Goal: Task Accomplishment & Management: Manage account settings

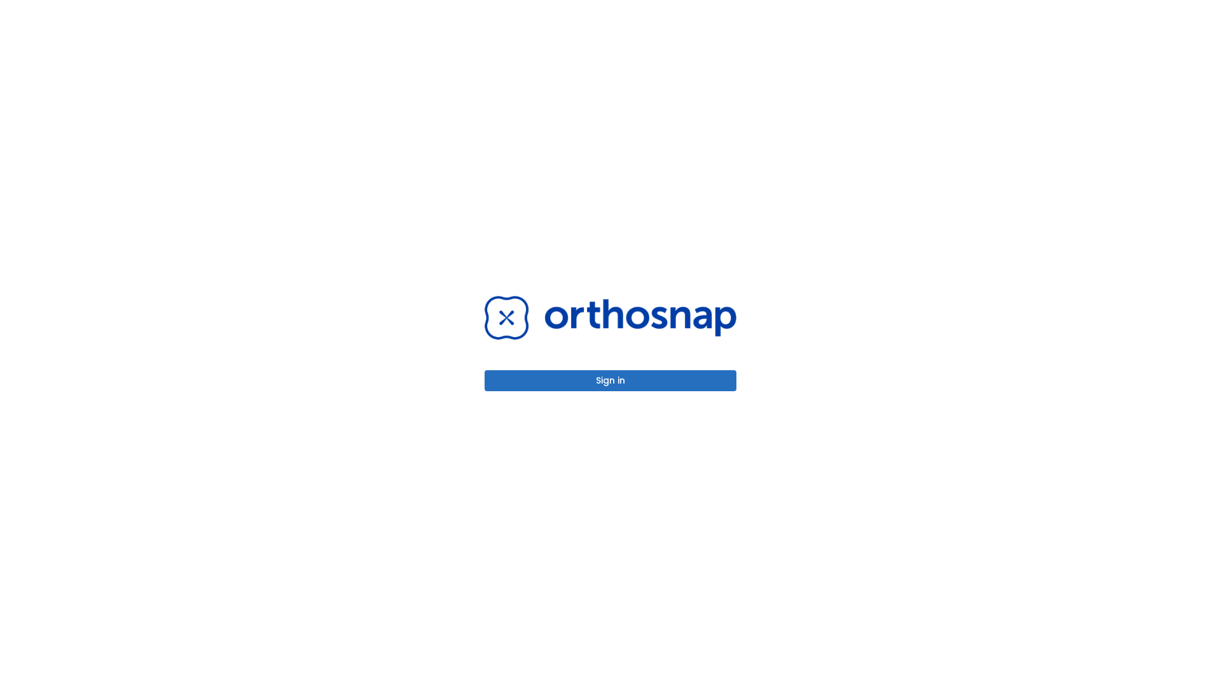
click at [610, 380] on button "Sign in" at bounding box center [611, 380] width 252 height 21
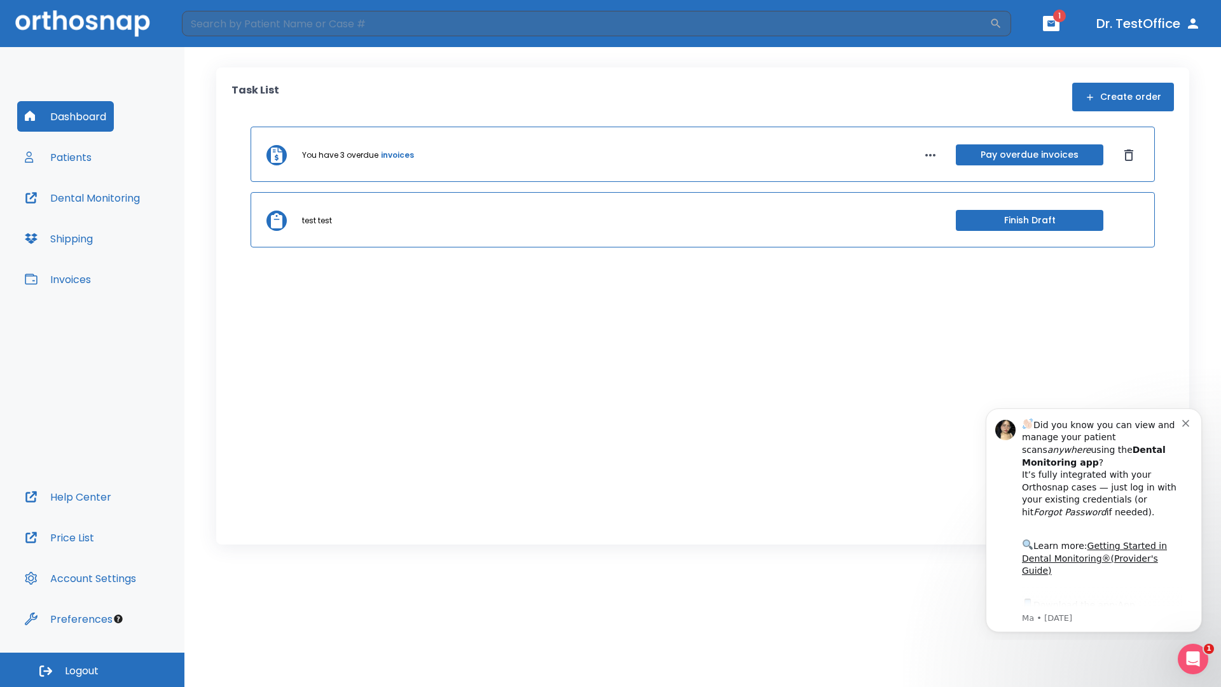
click at [92, 670] on span "Logout" at bounding box center [82, 671] width 34 height 14
